Goal: Task Accomplishment & Management: Use online tool/utility

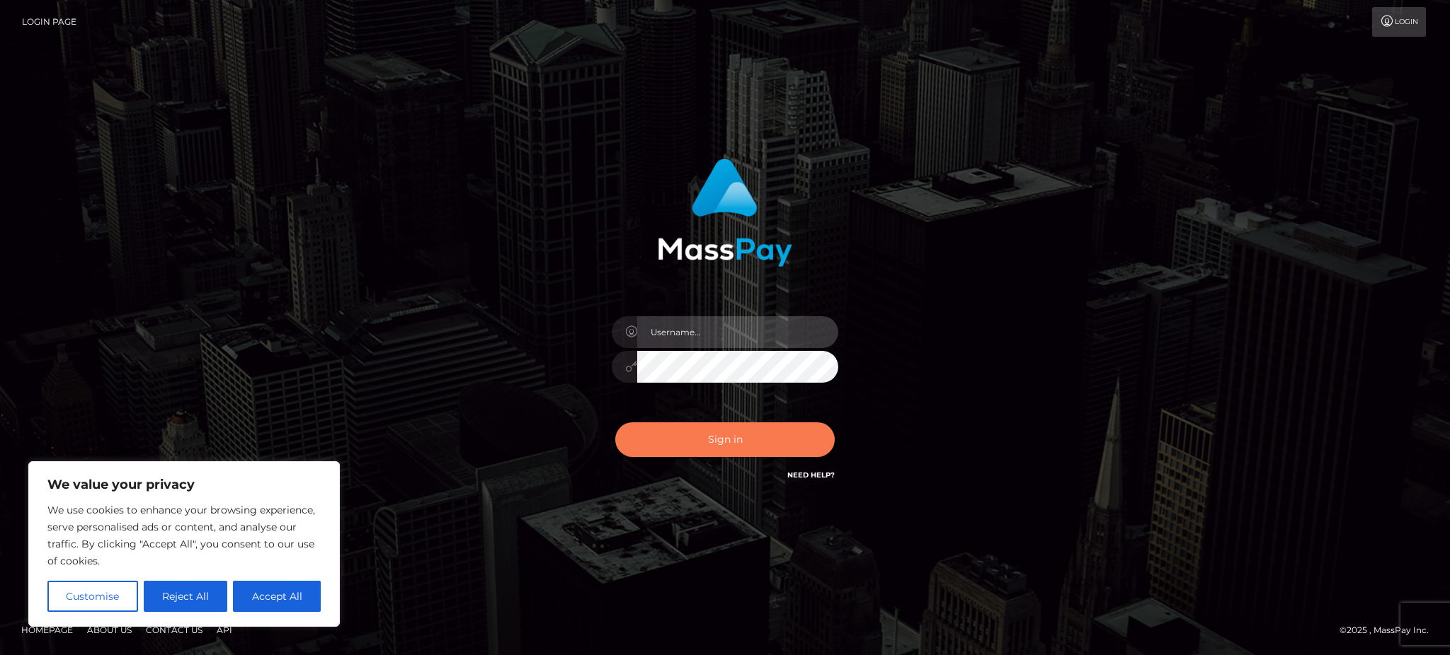
type input "Gaizelle"
click at [767, 423] on button "Sign in" at bounding box center [724, 440] width 219 height 35
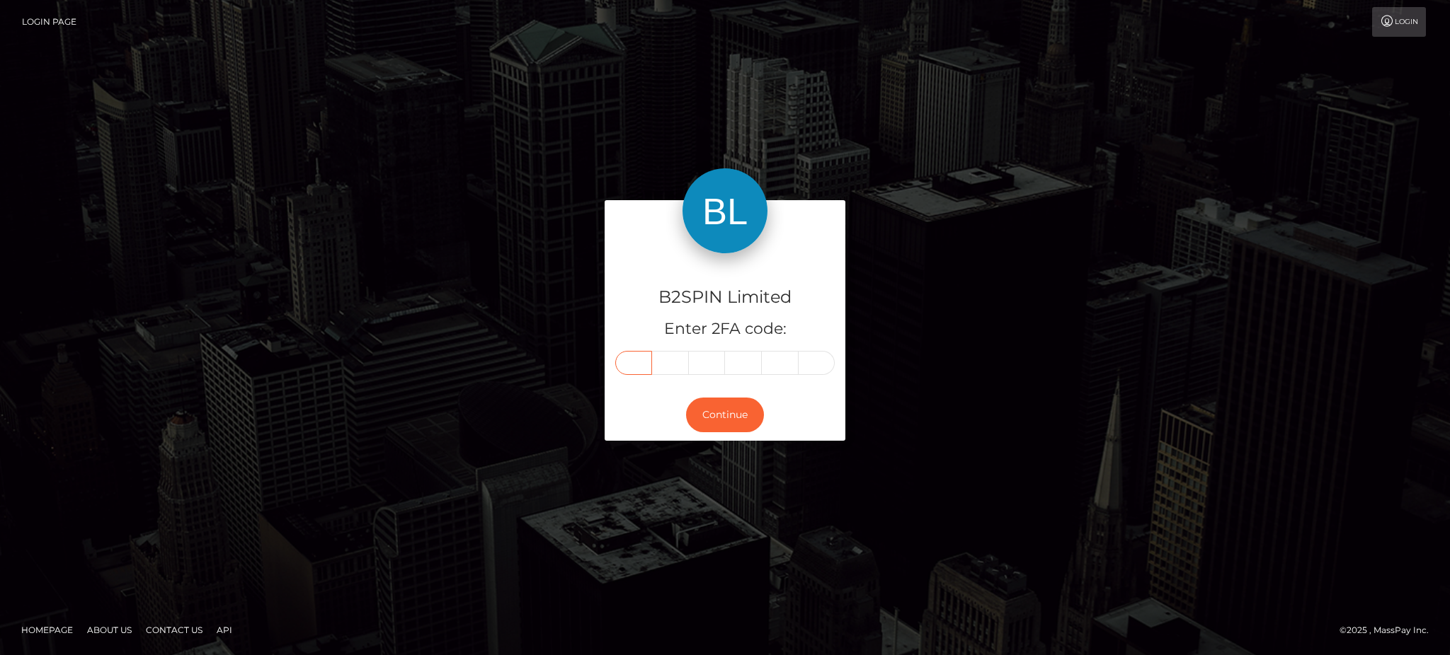
click at [631, 369] on input "text" at bounding box center [633, 363] width 37 height 24
type input "9"
type input "5"
type input "0"
type input "8"
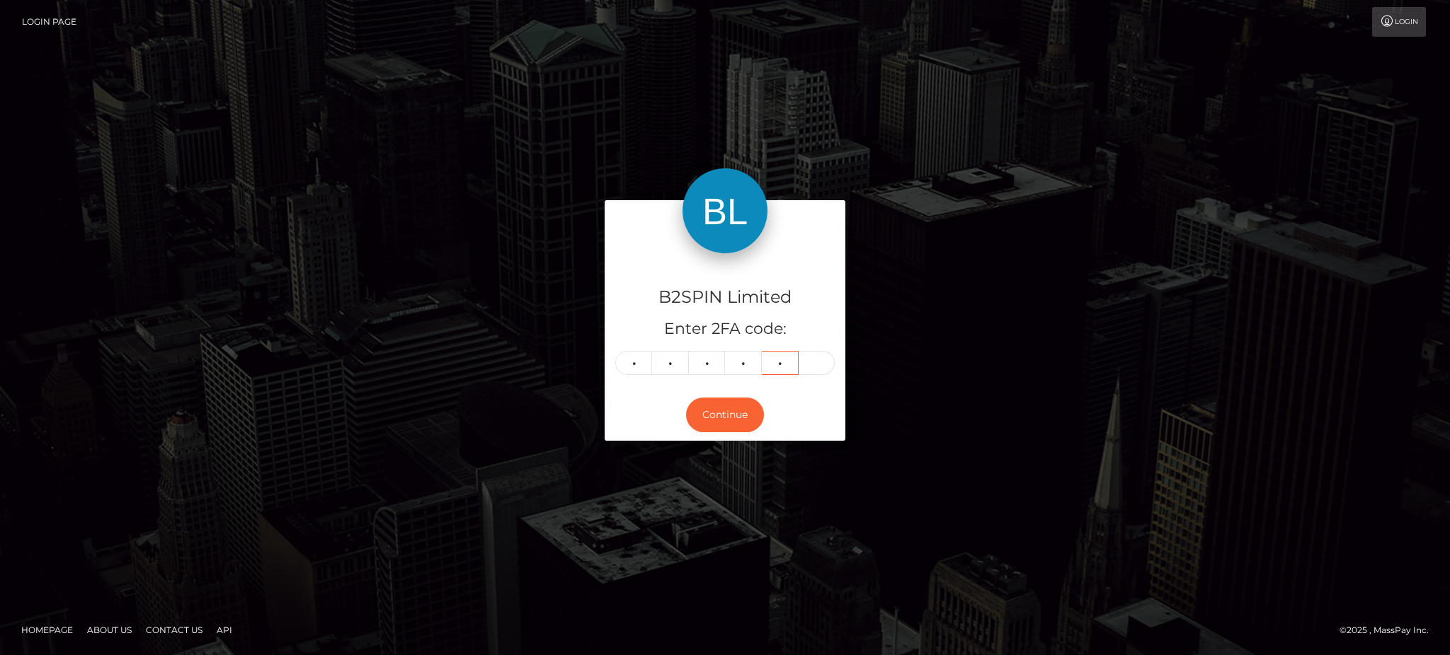
type input "2"
type input "4"
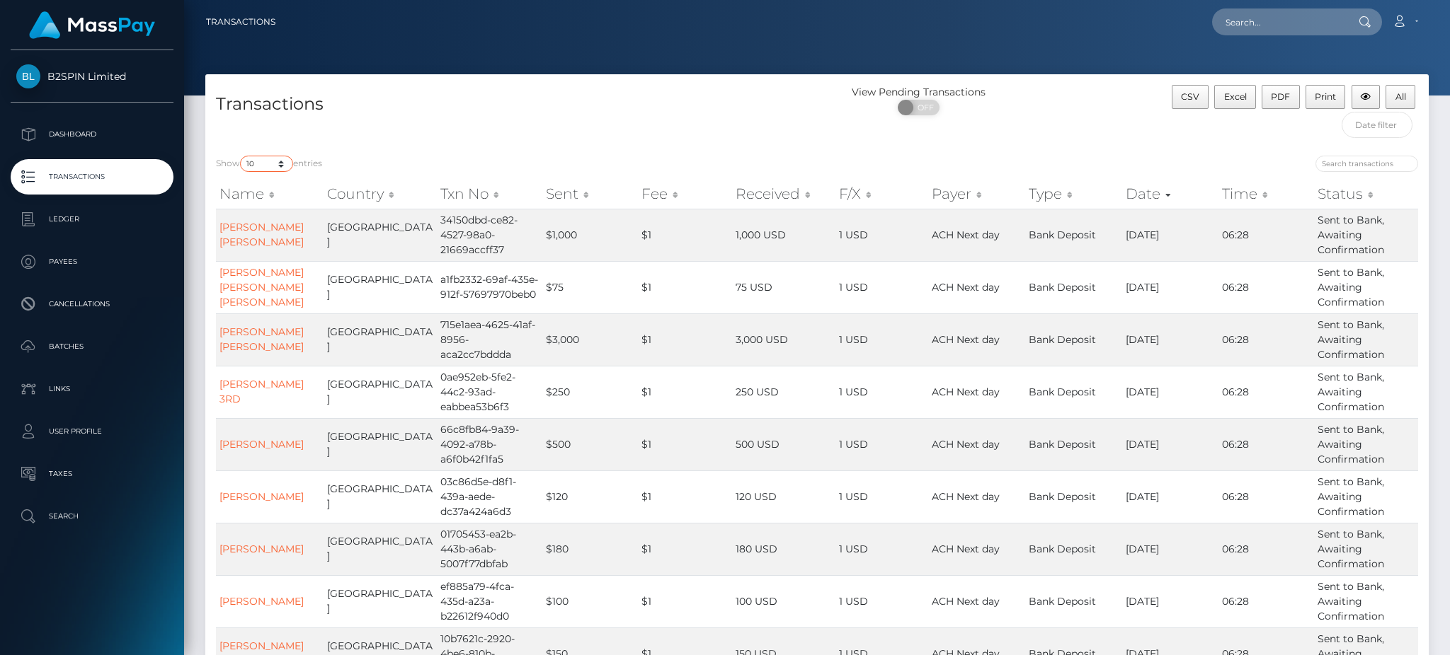
click at [266, 166] on select "10 25 50 100 250 500 1,000 3,500" at bounding box center [266, 164] width 53 height 16
select select "3500"
click at [241, 156] on select "10 25 50 100 250 500 1,000 3,500" at bounding box center [266, 164] width 53 height 16
click at [927, 108] on span "OFF" at bounding box center [922, 108] width 35 height 16
checkbox input "true"
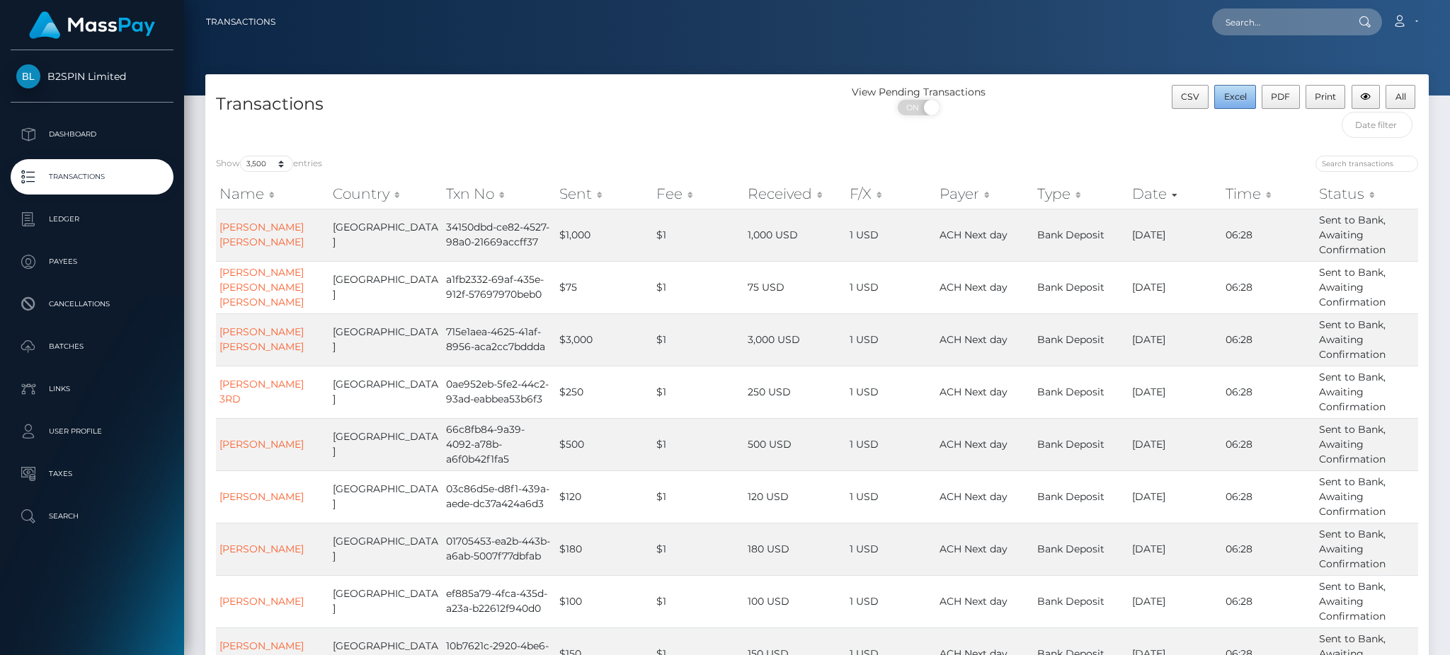
click at [1239, 105] on button "Excel" at bounding box center [1235, 97] width 42 height 24
